Goal: Task Accomplishment & Management: Use online tool/utility

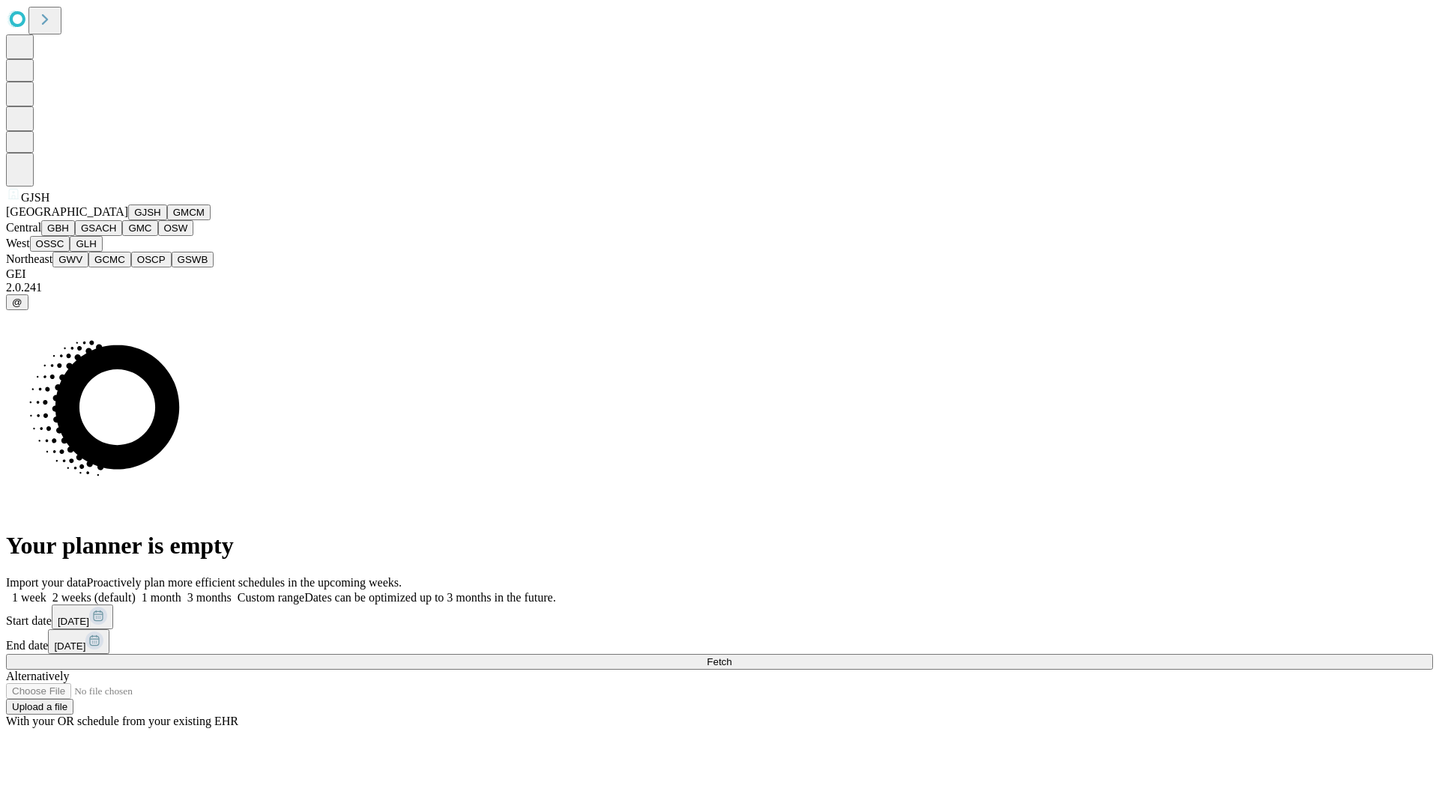
click at [128, 220] on button "GJSH" at bounding box center [147, 213] width 39 height 16
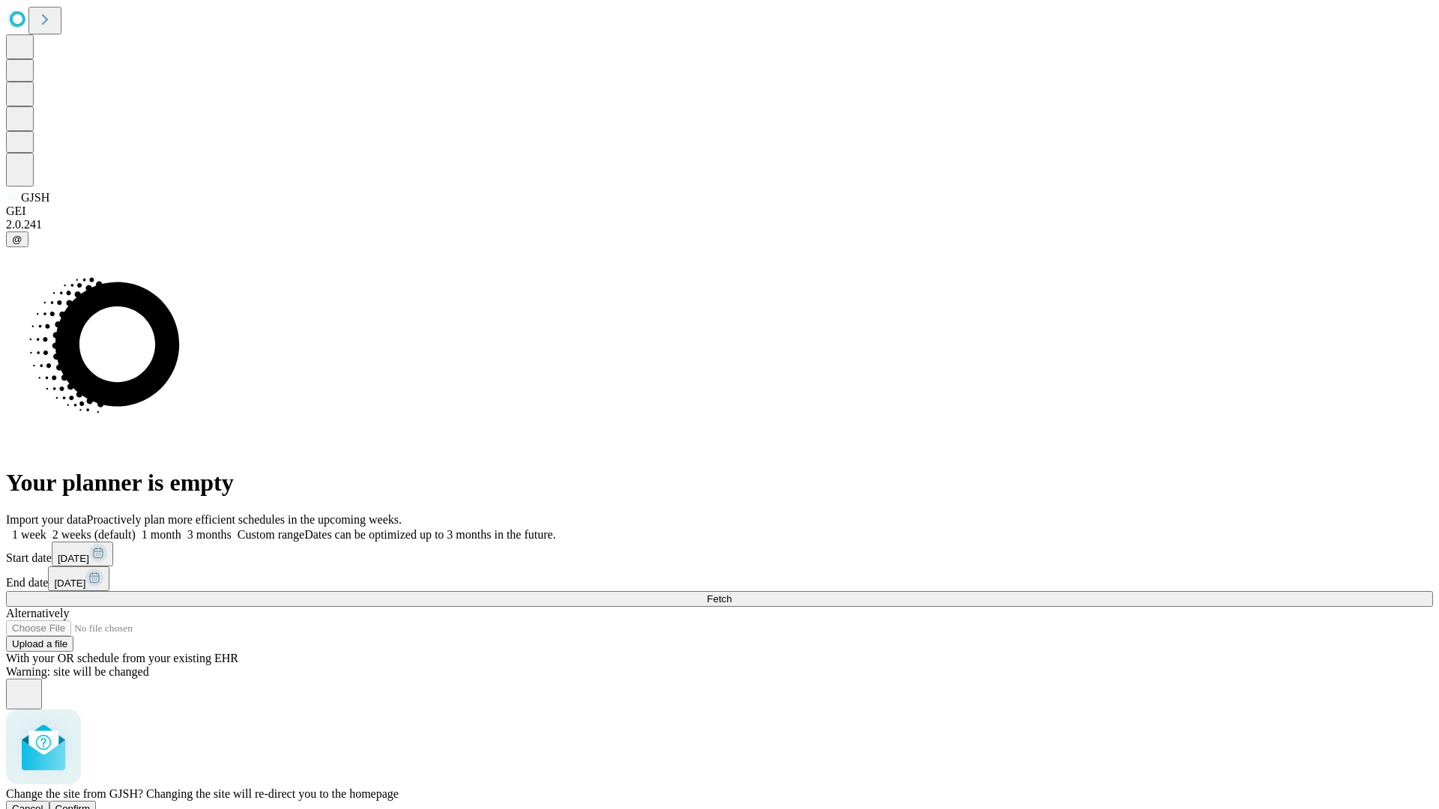
click at [91, 803] on span "Confirm" at bounding box center [72, 808] width 35 height 11
click at [136, 528] on label "2 weeks (default)" at bounding box center [90, 534] width 89 height 13
click at [731, 593] on span "Fetch" at bounding box center [719, 598] width 25 height 11
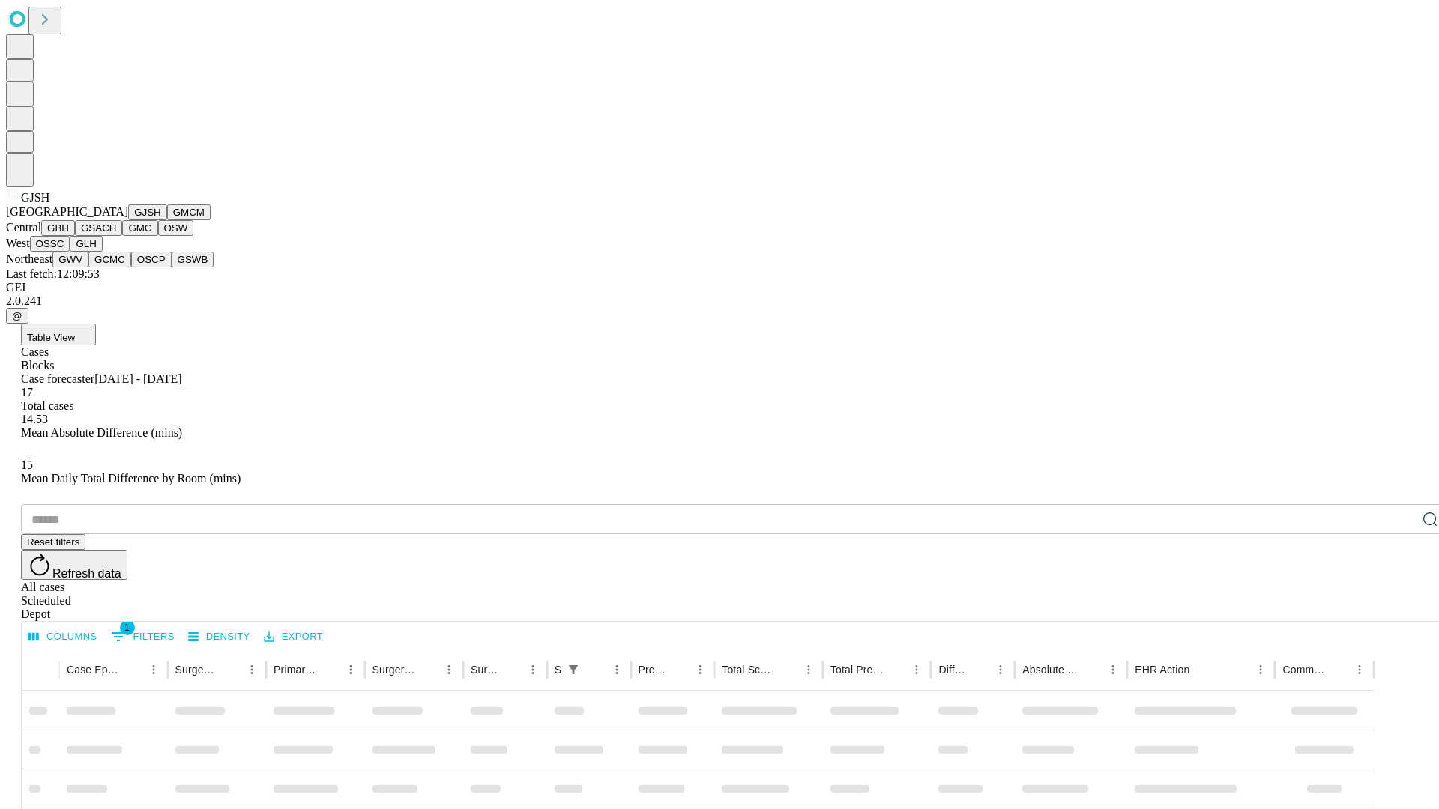
click at [167, 220] on button "GMCM" at bounding box center [188, 213] width 43 height 16
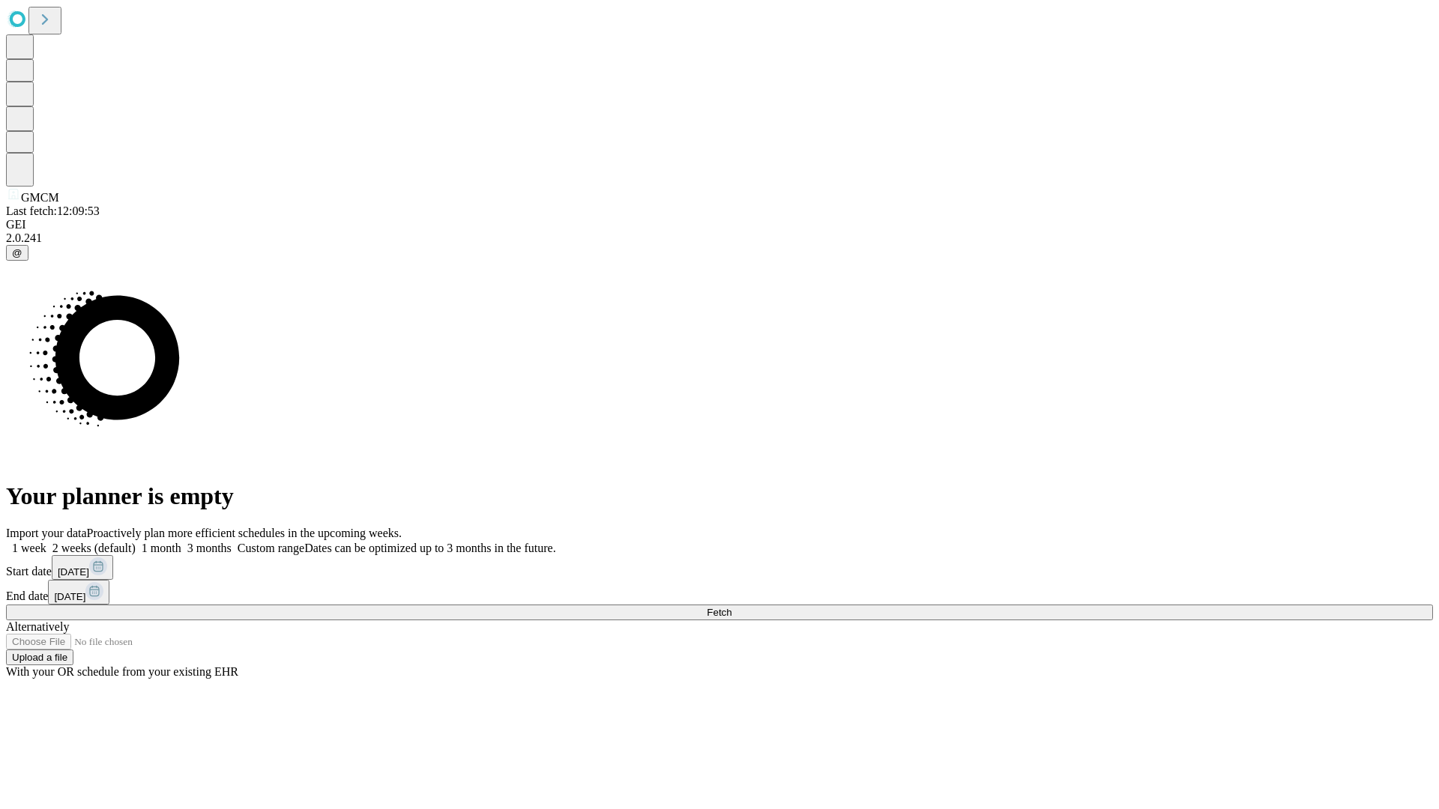
click at [136, 542] on label "2 weeks (default)" at bounding box center [90, 548] width 89 height 13
click at [731, 607] on span "Fetch" at bounding box center [719, 612] width 25 height 11
click at [136, 542] on label "2 weeks (default)" at bounding box center [90, 548] width 89 height 13
click at [731, 607] on span "Fetch" at bounding box center [719, 612] width 25 height 11
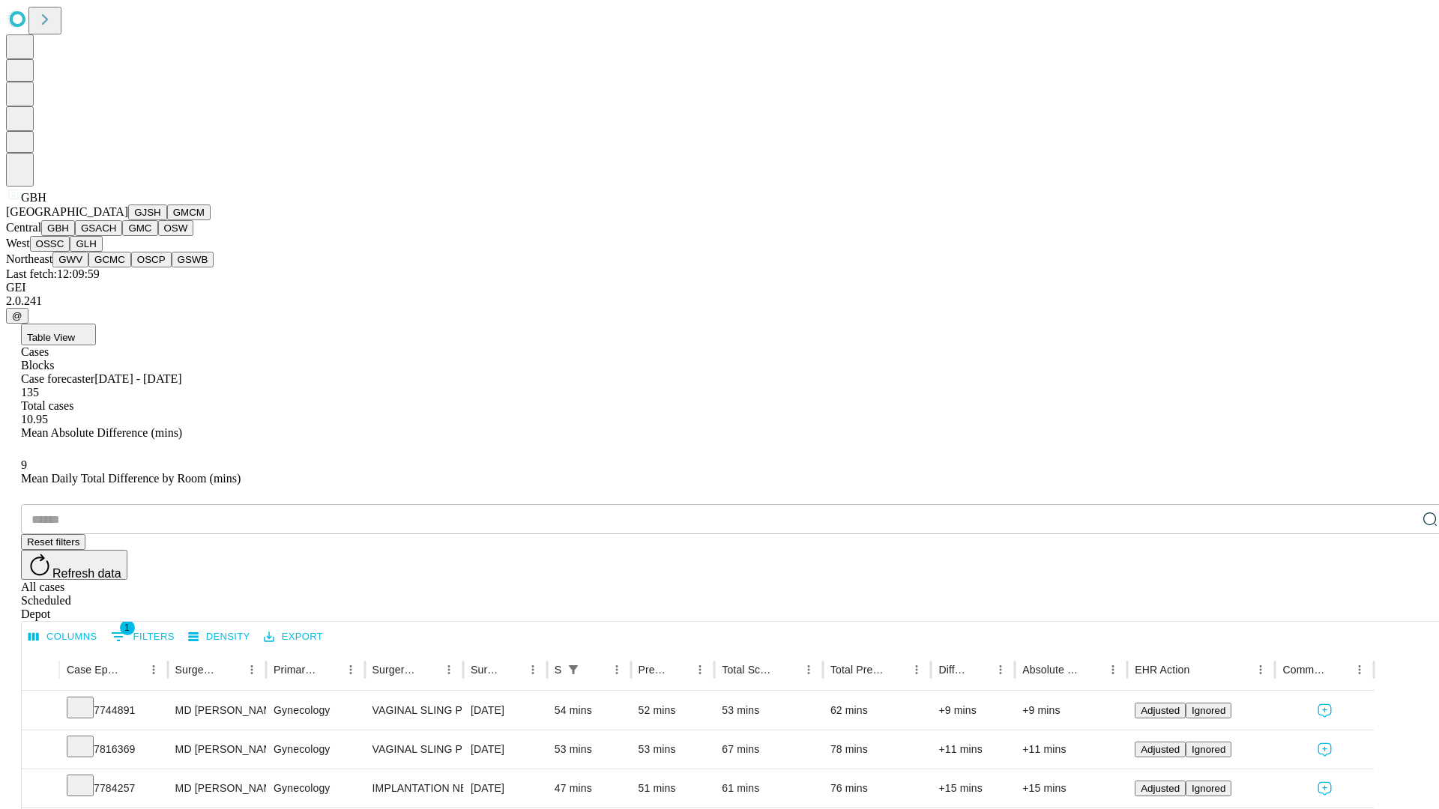
click at [116, 236] on button "GSACH" at bounding box center [98, 228] width 47 height 16
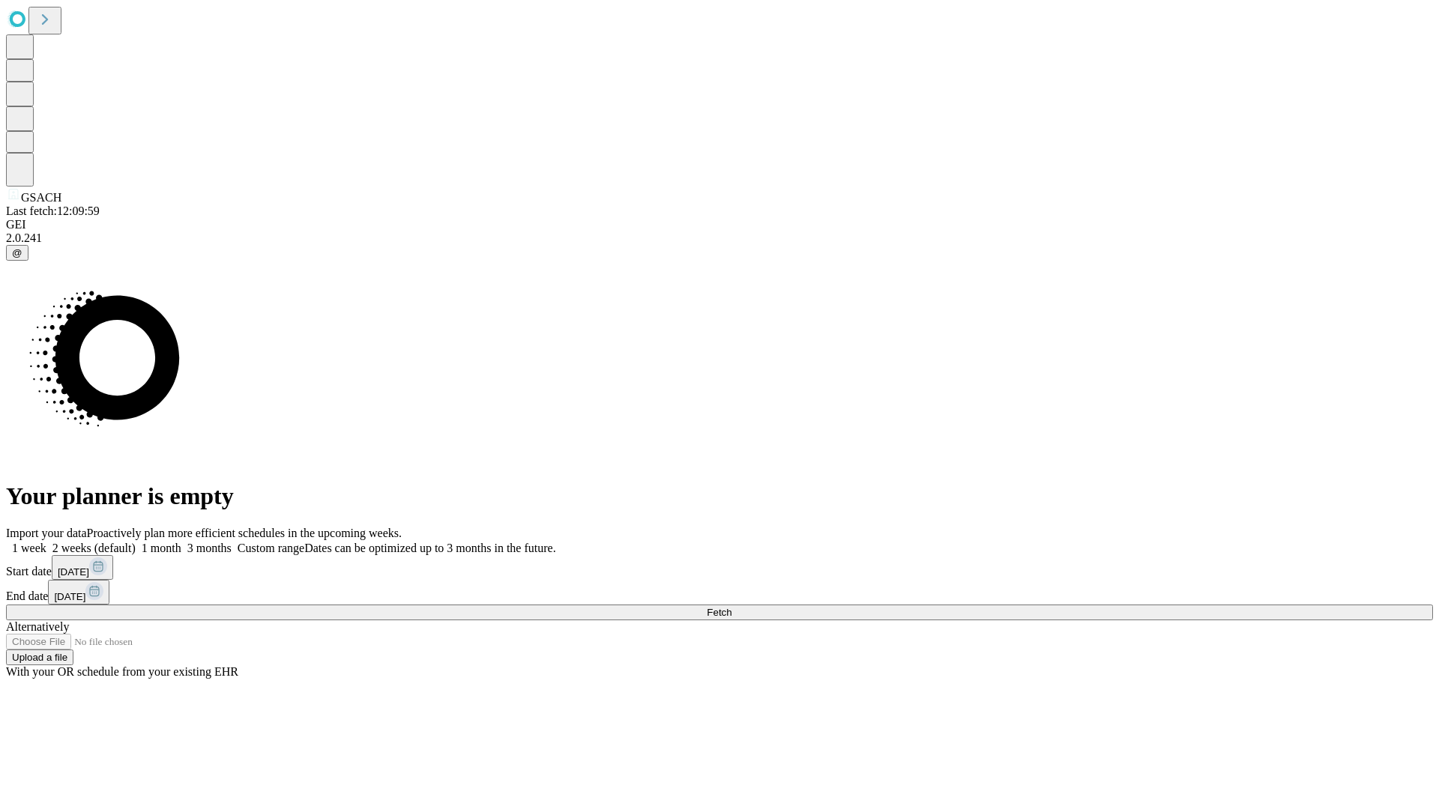
click at [136, 542] on label "2 weeks (default)" at bounding box center [90, 548] width 89 height 13
click at [731, 607] on span "Fetch" at bounding box center [719, 612] width 25 height 11
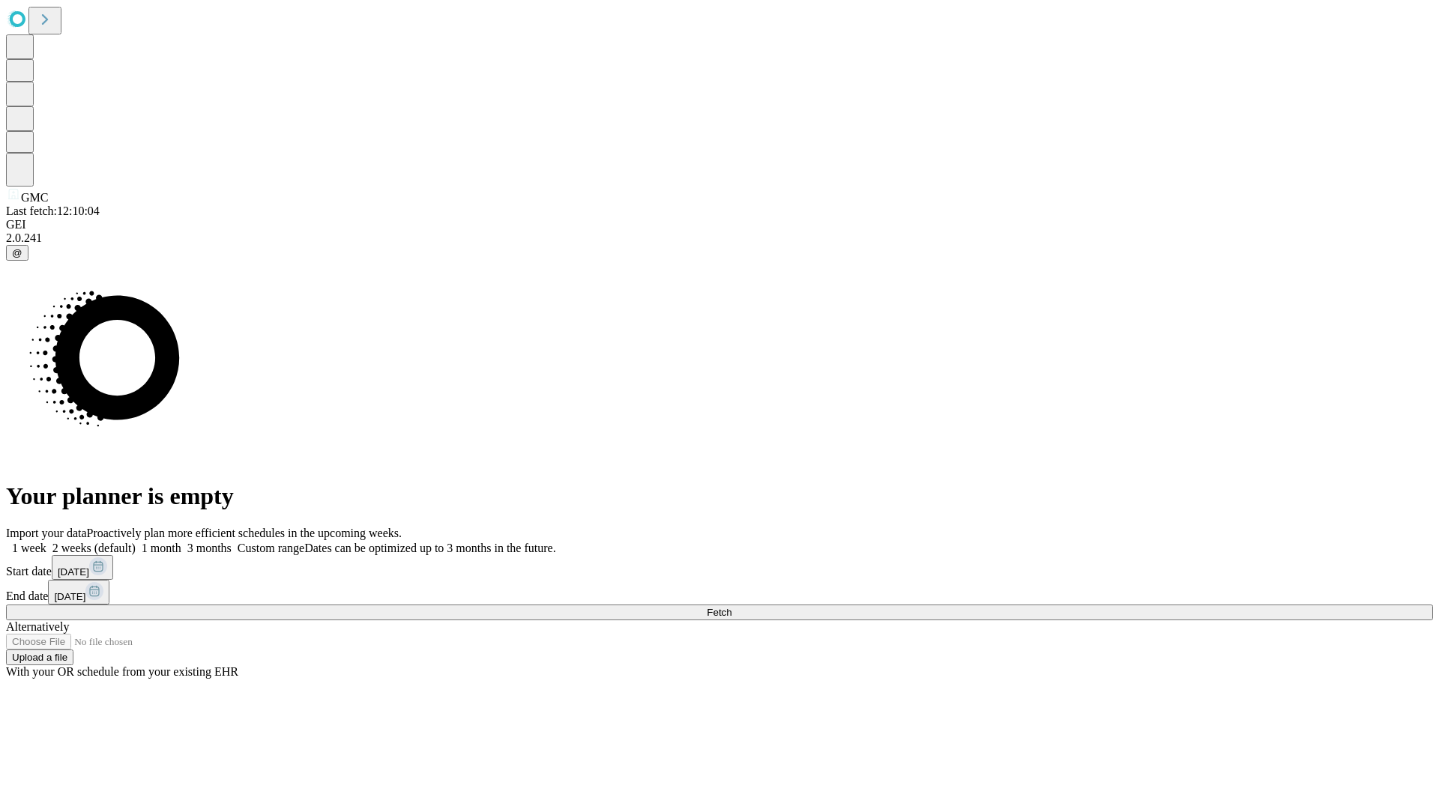
click at [136, 542] on label "2 weeks (default)" at bounding box center [90, 548] width 89 height 13
click at [731, 607] on span "Fetch" at bounding box center [719, 612] width 25 height 11
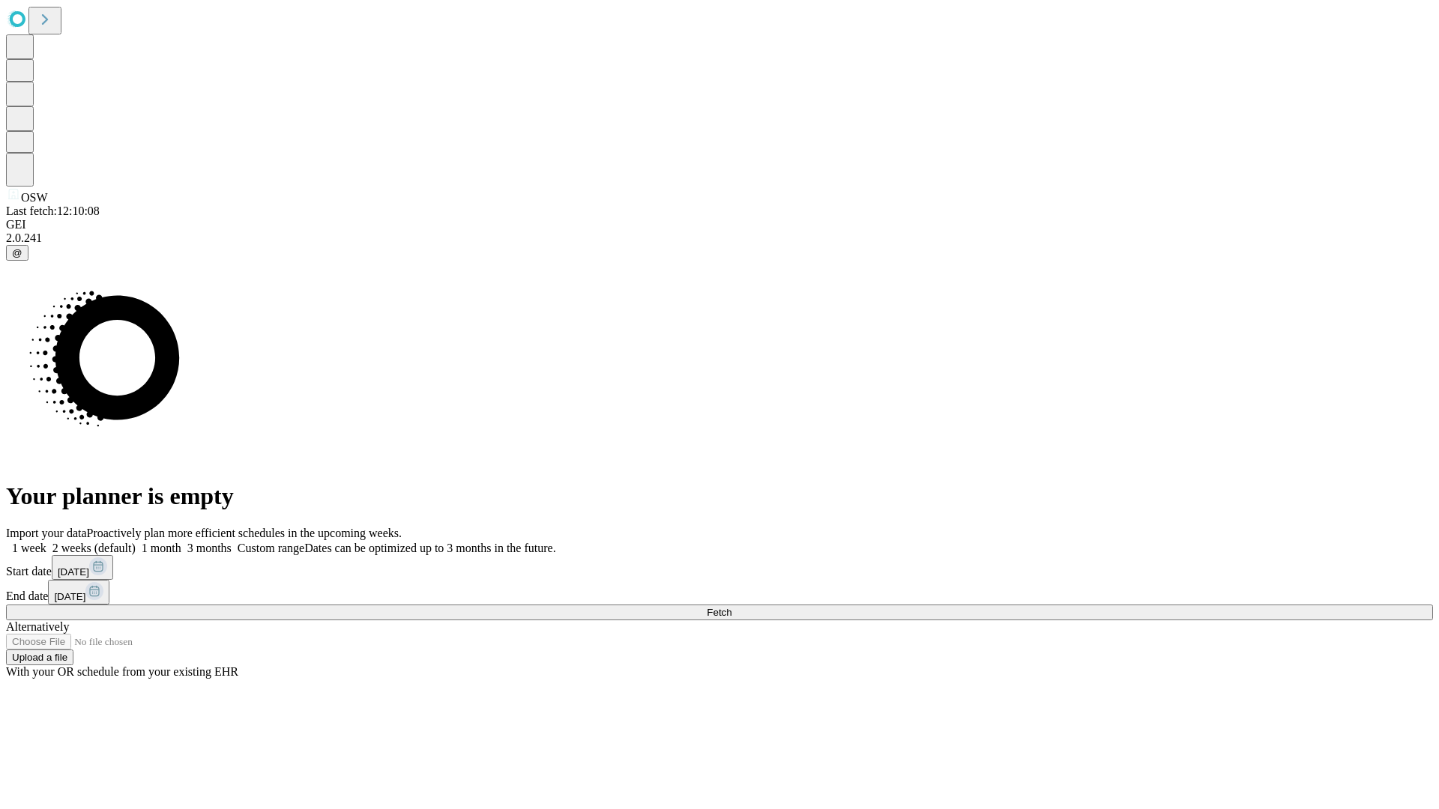
click at [136, 542] on label "2 weeks (default)" at bounding box center [90, 548] width 89 height 13
click at [731, 607] on span "Fetch" at bounding box center [719, 612] width 25 height 11
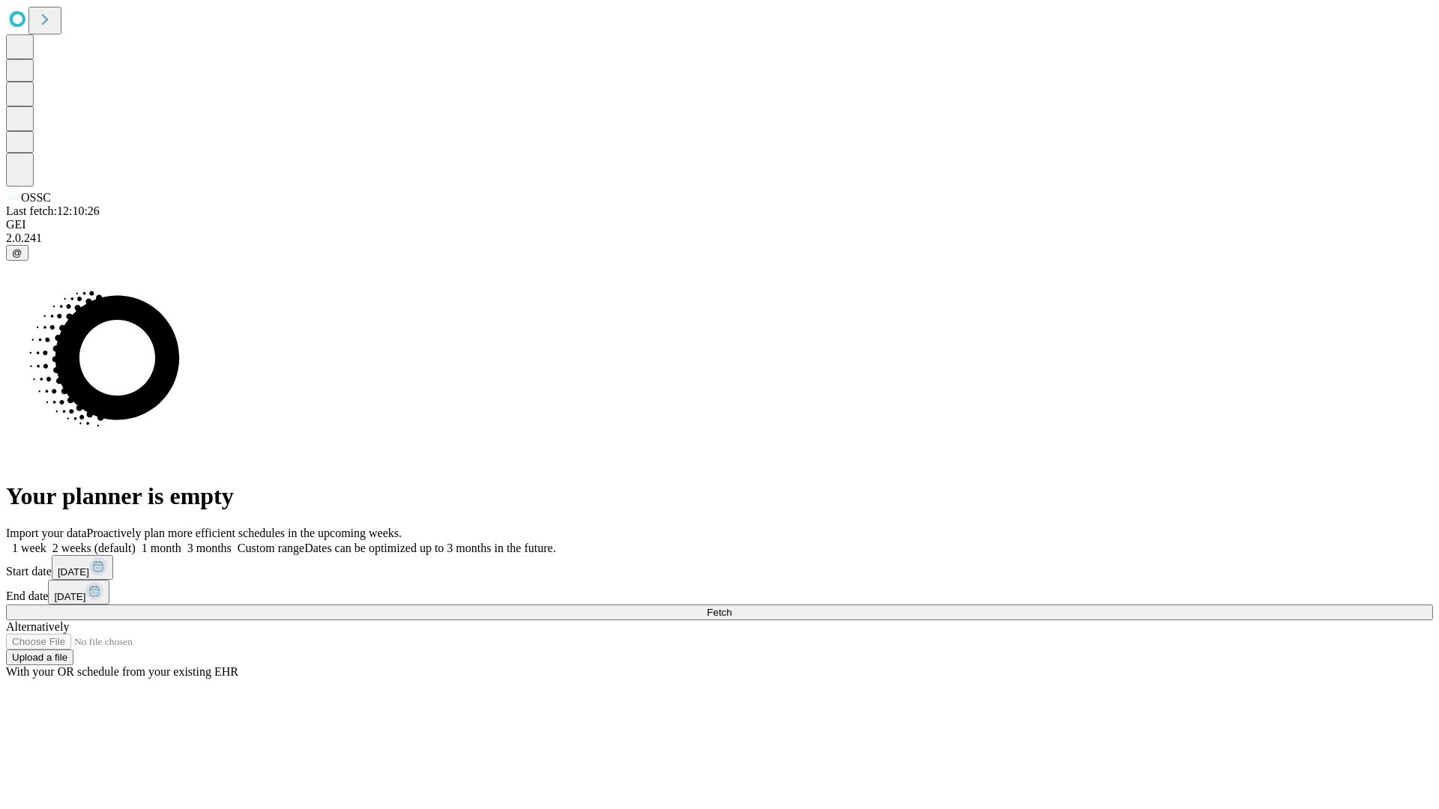
click at [136, 542] on label "2 weeks (default)" at bounding box center [90, 548] width 89 height 13
click at [731, 607] on span "Fetch" at bounding box center [719, 612] width 25 height 11
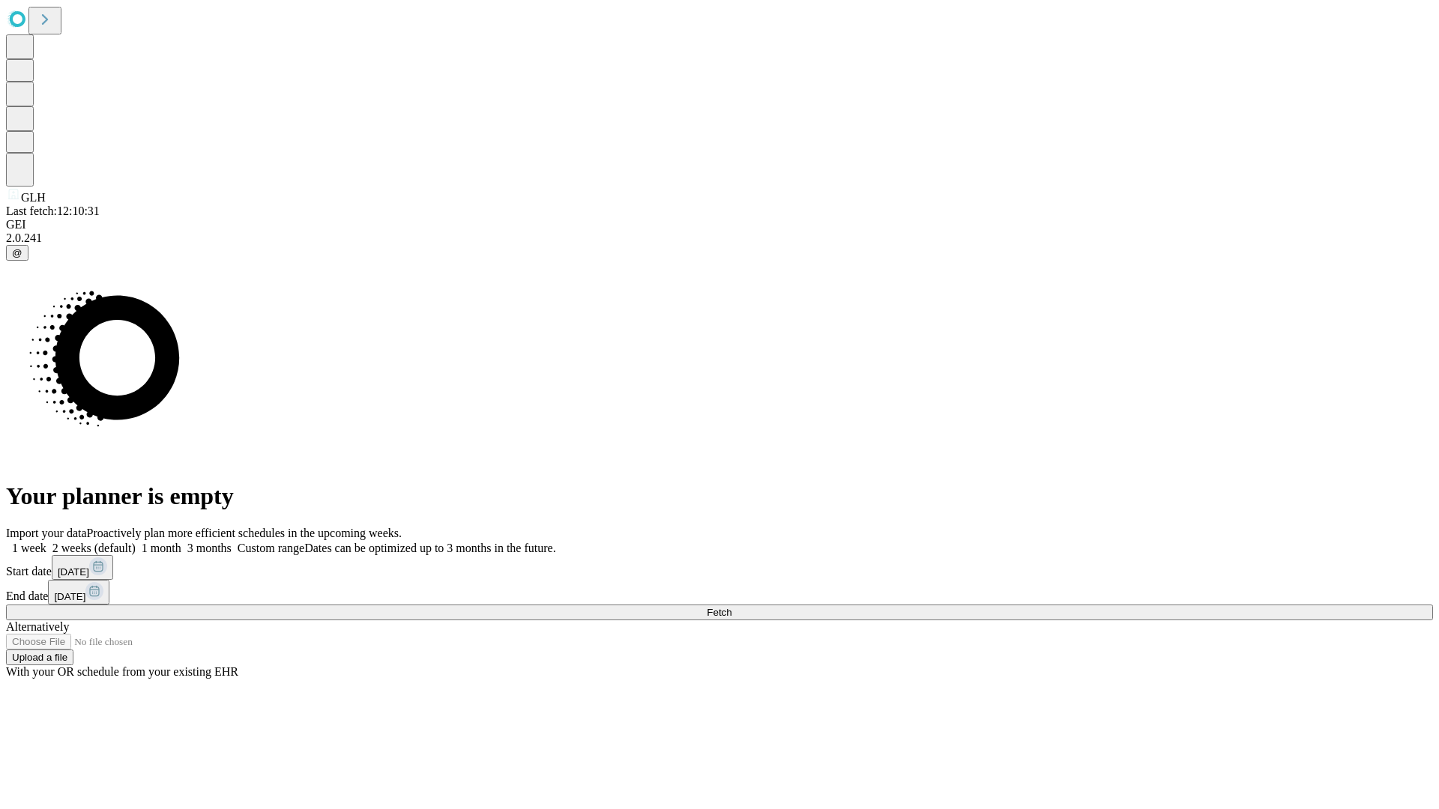
click at [136, 542] on label "2 weeks (default)" at bounding box center [90, 548] width 89 height 13
click at [731, 607] on span "Fetch" at bounding box center [719, 612] width 25 height 11
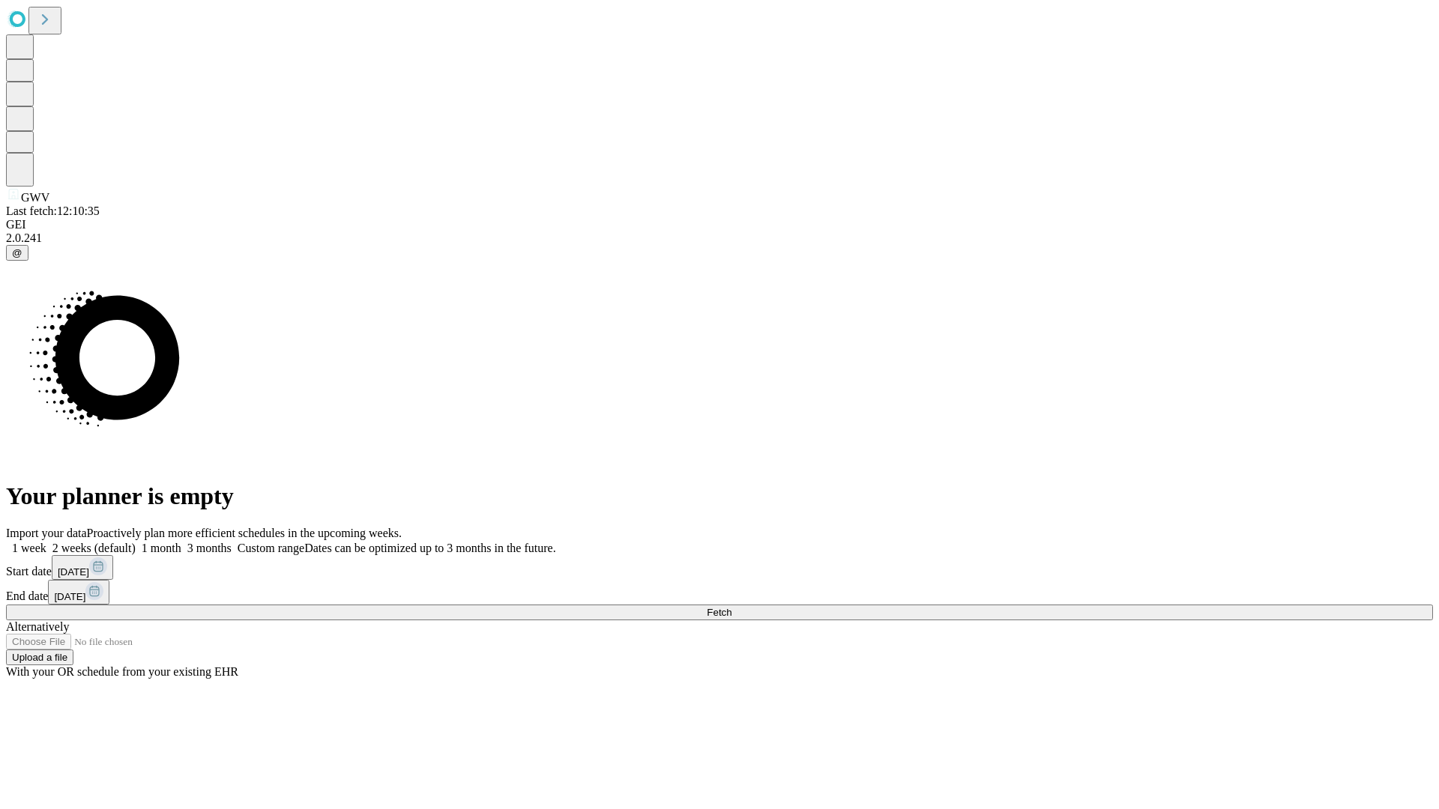
click at [136, 542] on label "2 weeks (default)" at bounding box center [90, 548] width 89 height 13
click at [731, 607] on span "Fetch" at bounding box center [719, 612] width 25 height 11
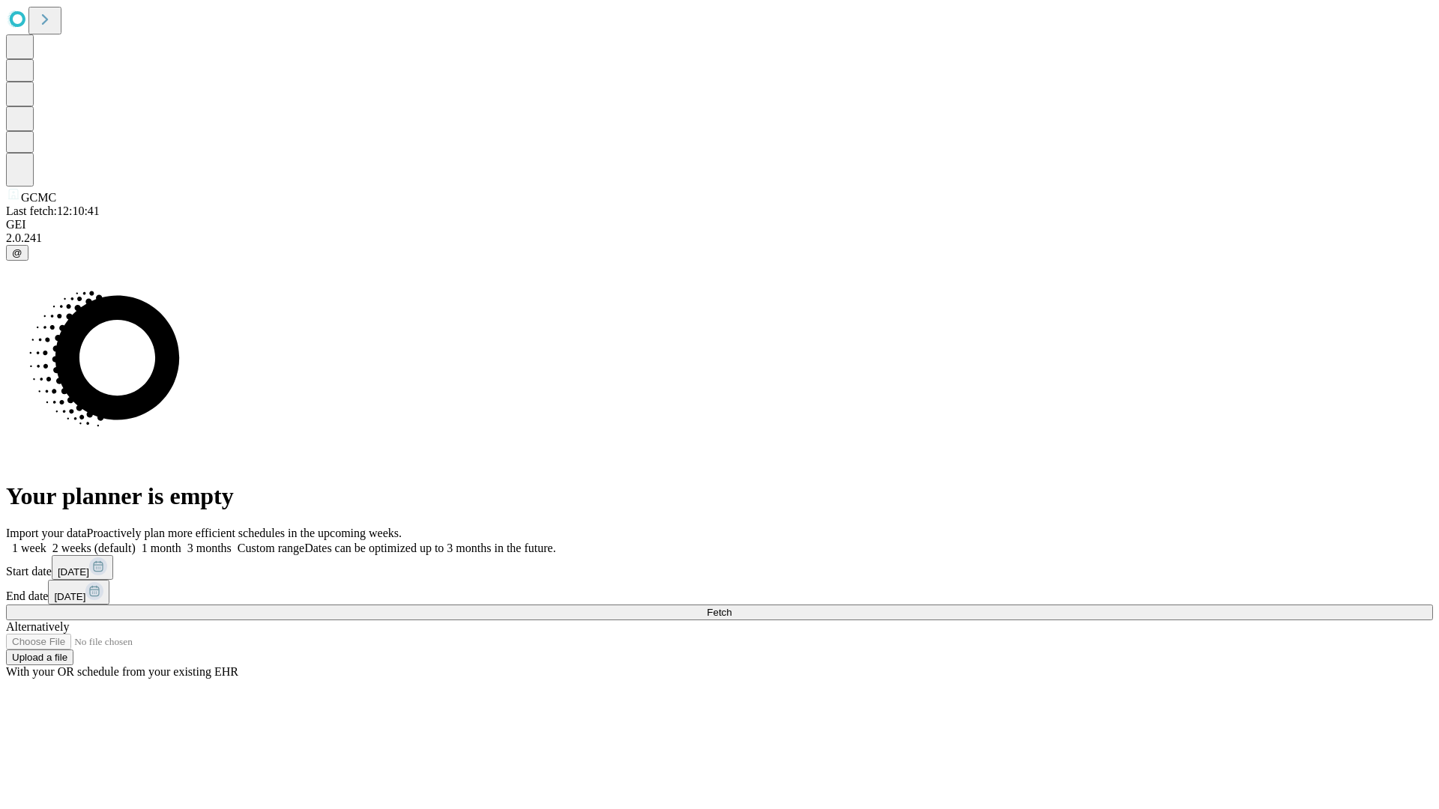
click at [136, 542] on label "2 weeks (default)" at bounding box center [90, 548] width 89 height 13
click at [731, 607] on span "Fetch" at bounding box center [719, 612] width 25 height 11
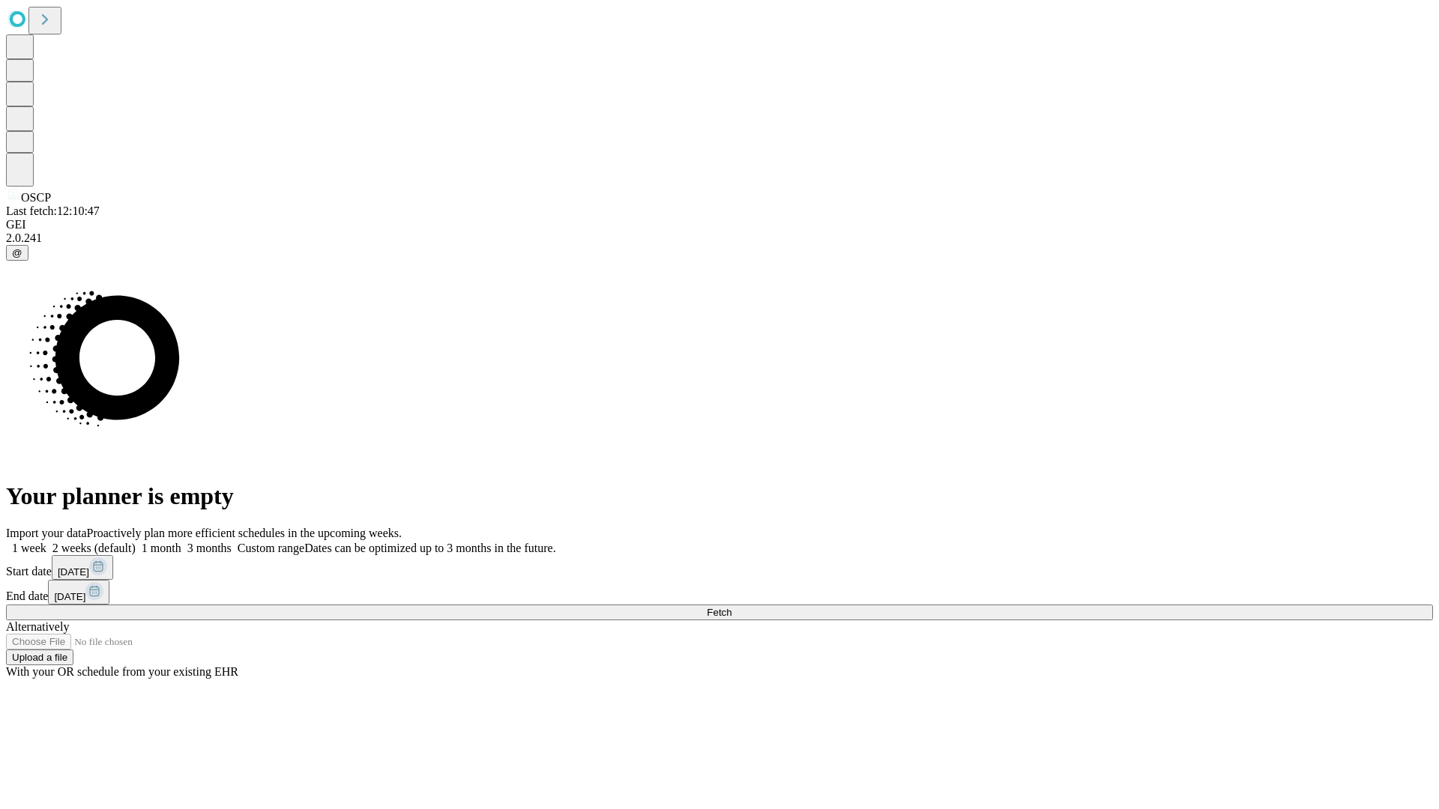
click at [136, 542] on label "2 weeks (default)" at bounding box center [90, 548] width 89 height 13
click at [731, 607] on span "Fetch" at bounding box center [719, 612] width 25 height 11
